Goal: Information Seeking & Learning: Learn about a topic

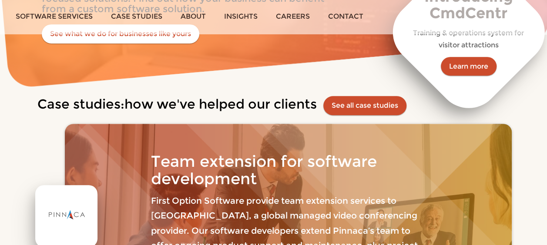
scroll to position [240, 0]
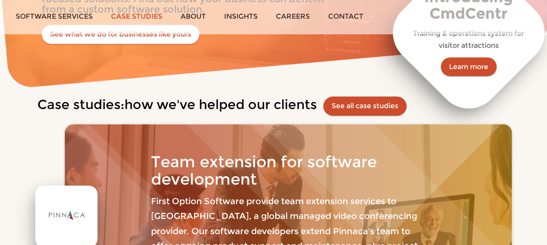
click at [151, 19] on link "Case studies" at bounding box center [137, 16] width 70 height 33
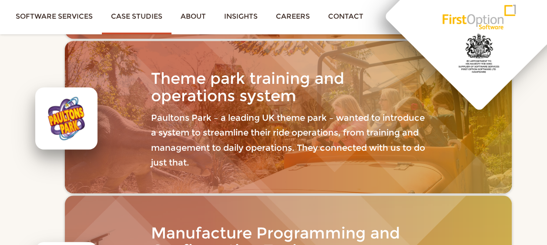
scroll to position [313, 0]
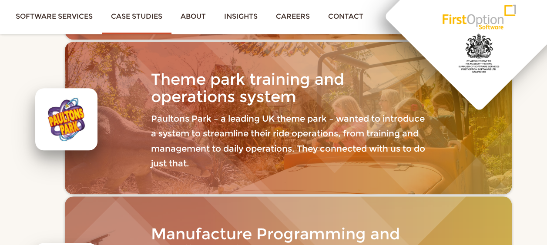
click at [203, 144] on p "Paultons Park – a leading UK theme park – wanted to introduce a system to strea…" at bounding box center [288, 141] width 274 height 60
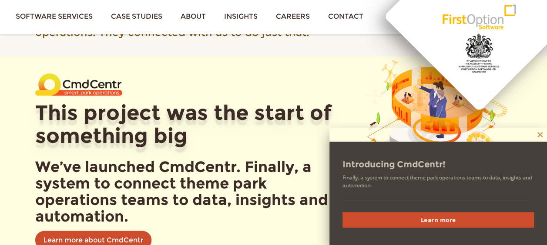
scroll to position [306, 0]
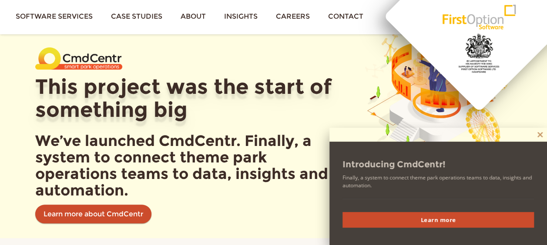
click at [535, 133] on span at bounding box center [540, 134] width 14 height 5
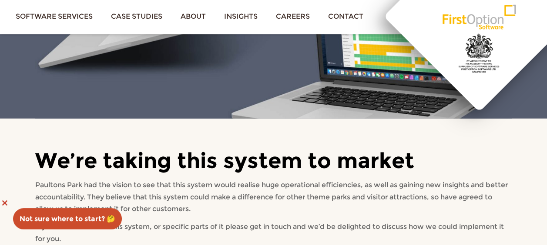
scroll to position [2840, 0]
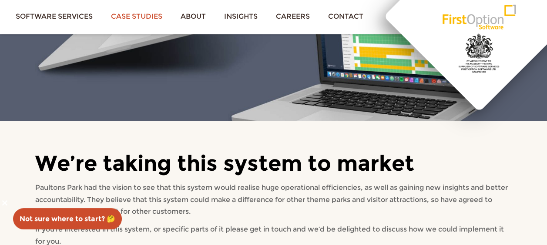
click at [139, 18] on link "Case studies" at bounding box center [137, 16] width 70 height 33
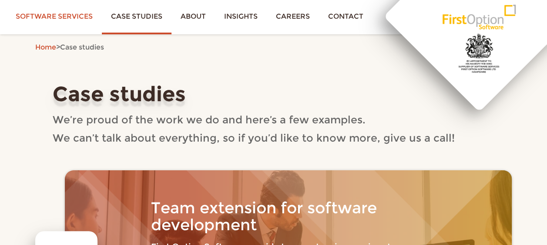
click at [45, 9] on link "Software services" at bounding box center [54, 16] width 95 height 33
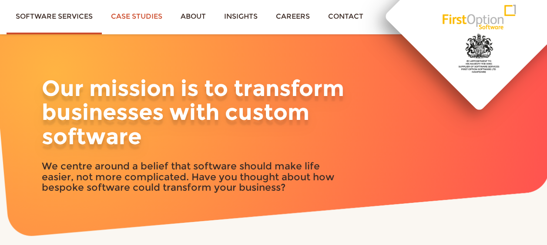
click at [135, 16] on link "Case studies" at bounding box center [137, 16] width 70 height 33
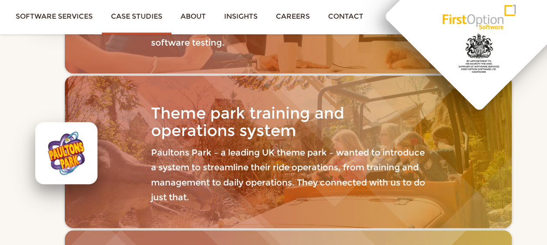
scroll to position [279, 0]
click at [248, 16] on link "Insights" at bounding box center [241, 16] width 52 height 33
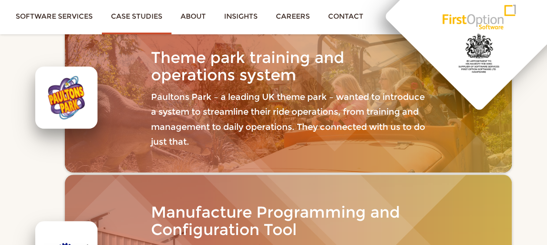
scroll to position [335, 0]
click at [200, 118] on p "Paultons Park – a leading UK theme park – wanted to introduce a system to strea…" at bounding box center [288, 119] width 274 height 60
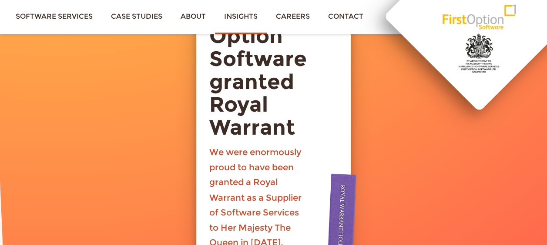
scroll to position [625, 0]
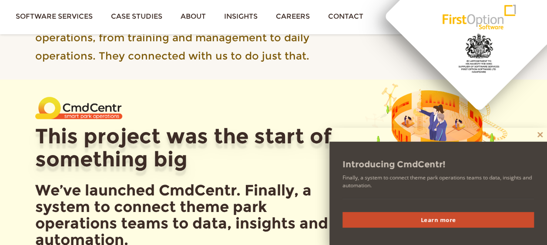
scroll to position [413, 0]
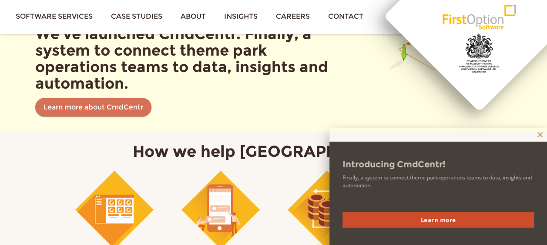
click at [87, 104] on link "Learn more about CmdCentr" at bounding box center [93, 107] width 116 height 19
